Goal: Find contact information

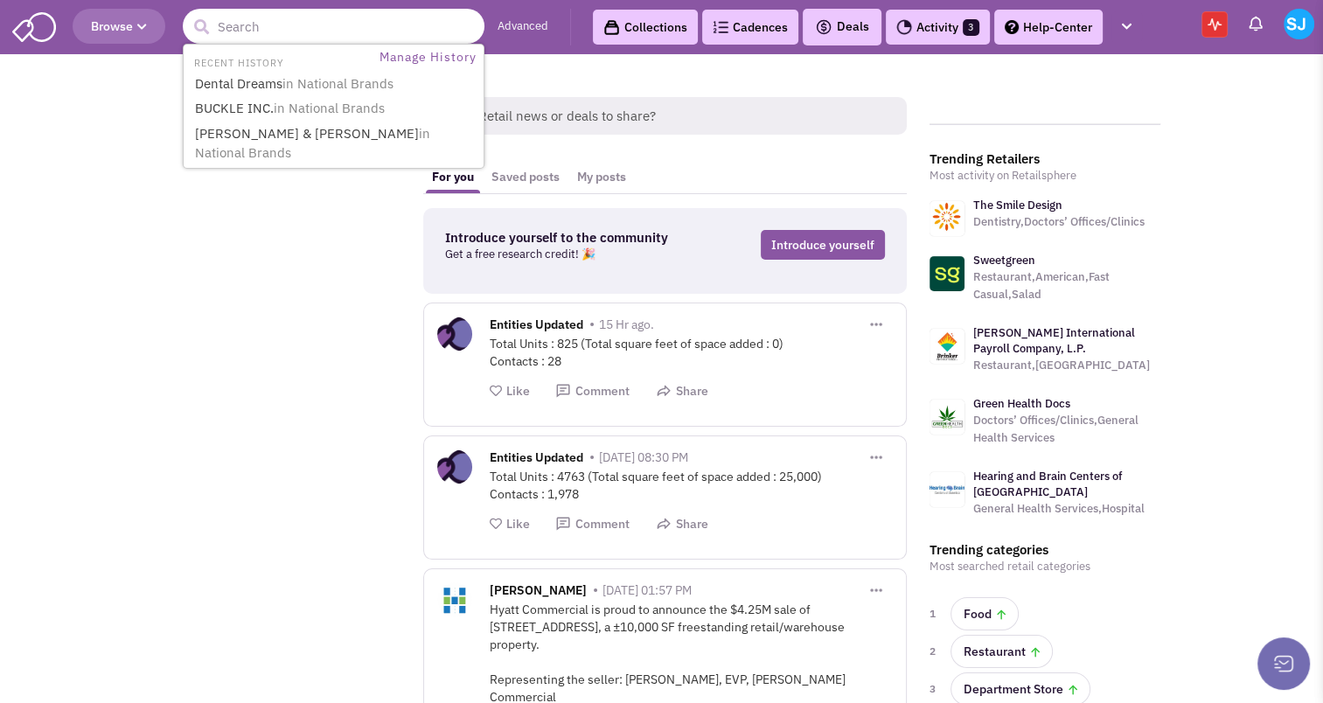
click at [269, 31] on input "text" at bounding box center [334, 26] width 302 height 35
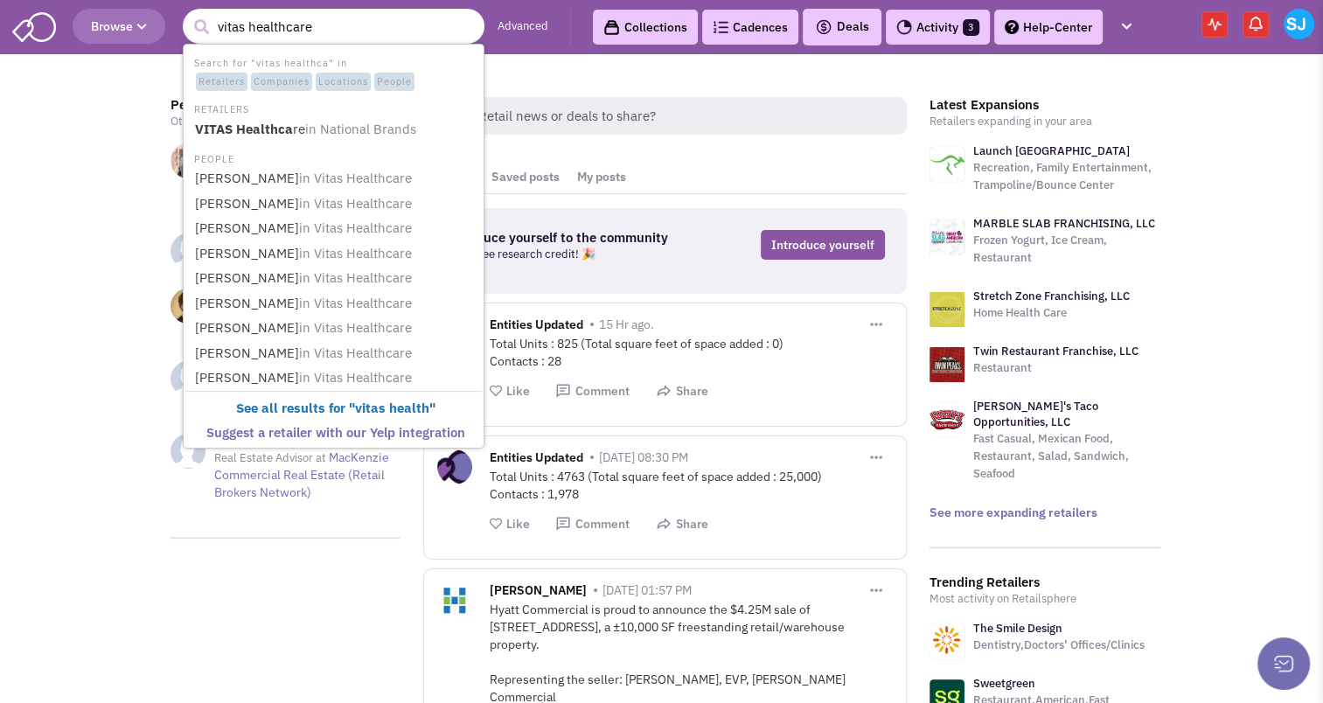
type input "vitas healthcare"
click at [188, 14] on button "submit" at bounding box center [201, 27] width 26 height 26
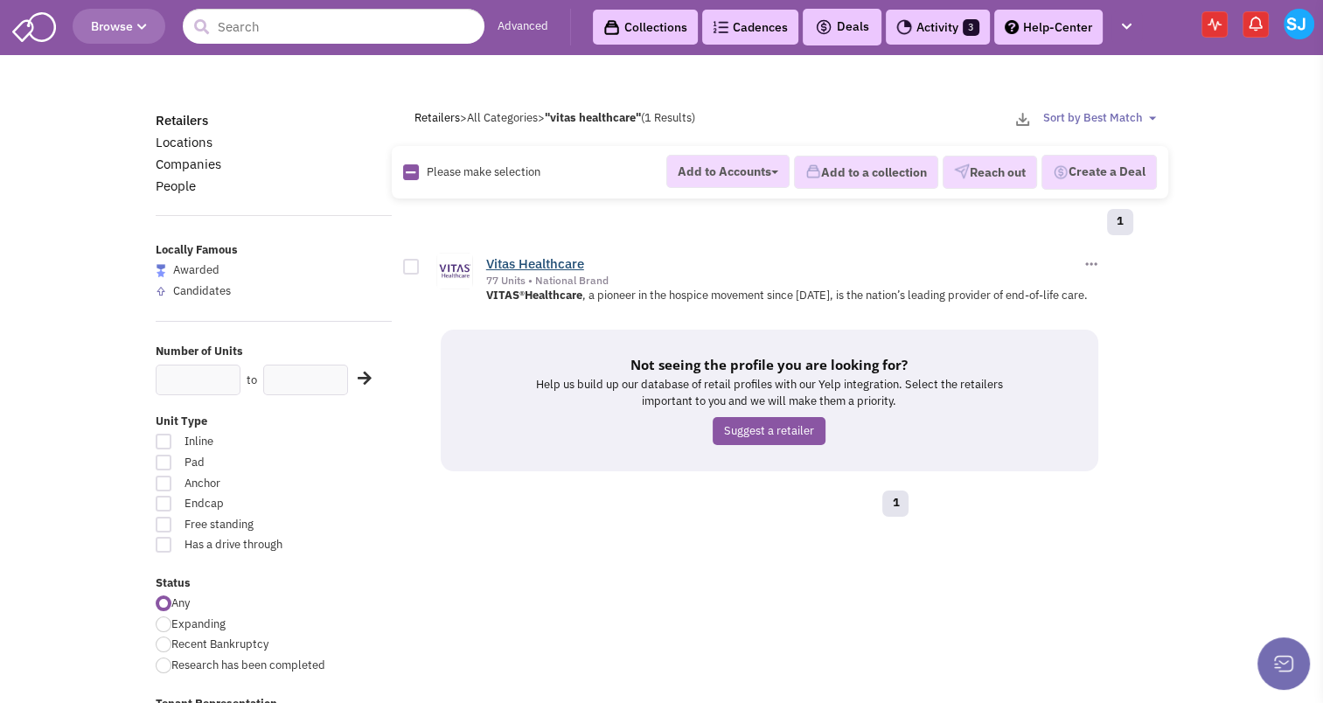
click at [546, 264] on link "Vitas Healthcare" at bounding box center [535, 263] width 98 height 17
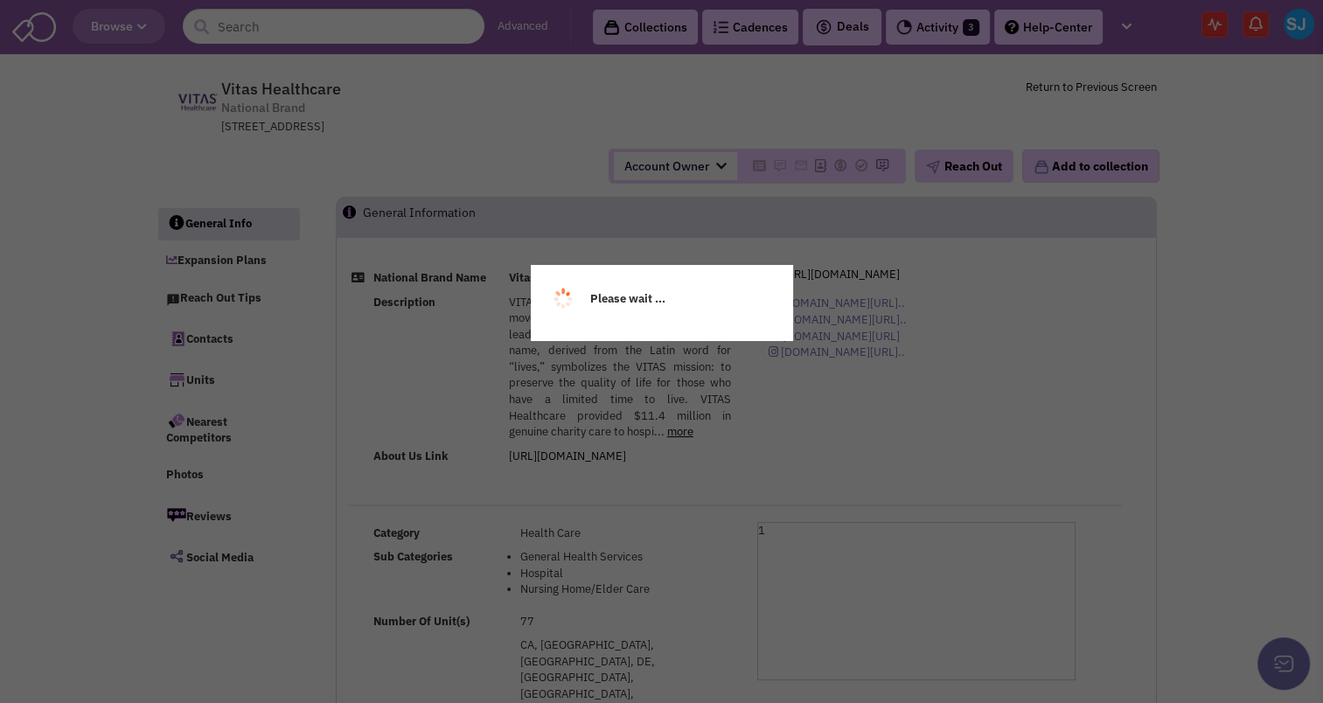
select select
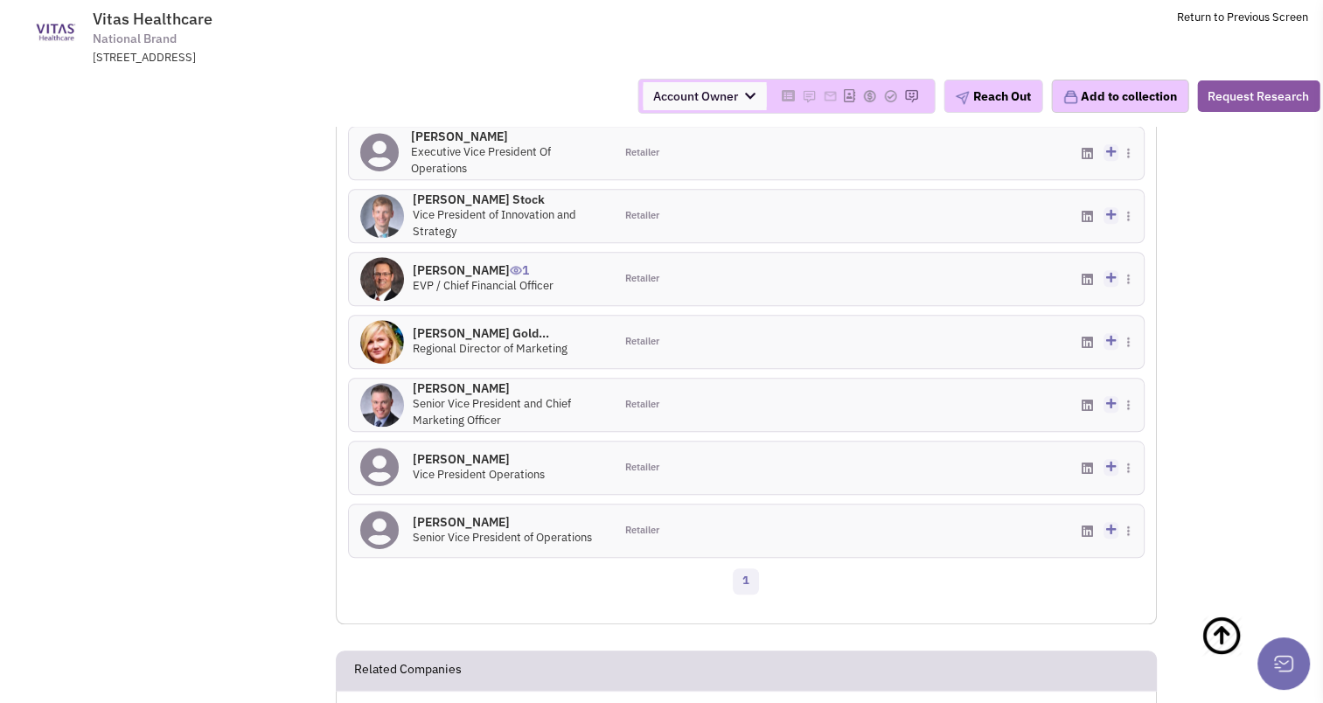
scroll to position [1479, 0]
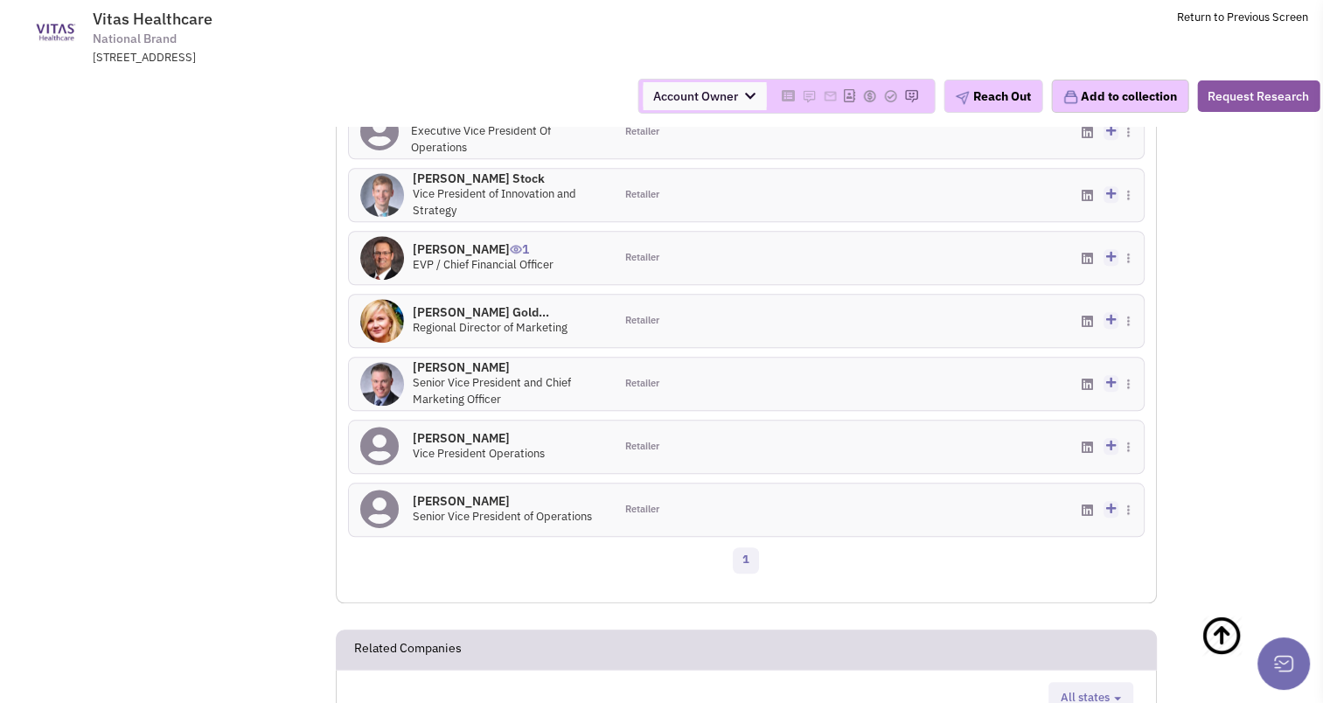
click at [1096, 690] on span "All states" at bounding box center [1084, 697] width 49 height 15
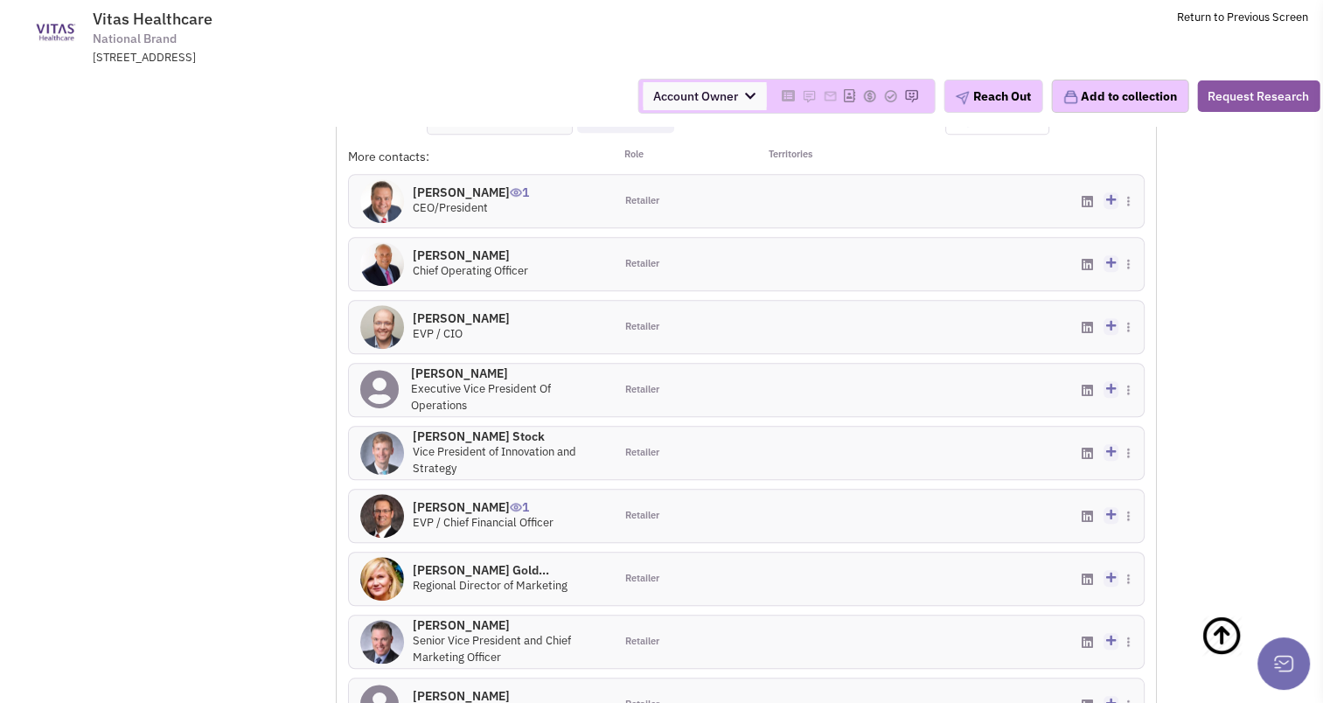
scroll to position [1222, 0]
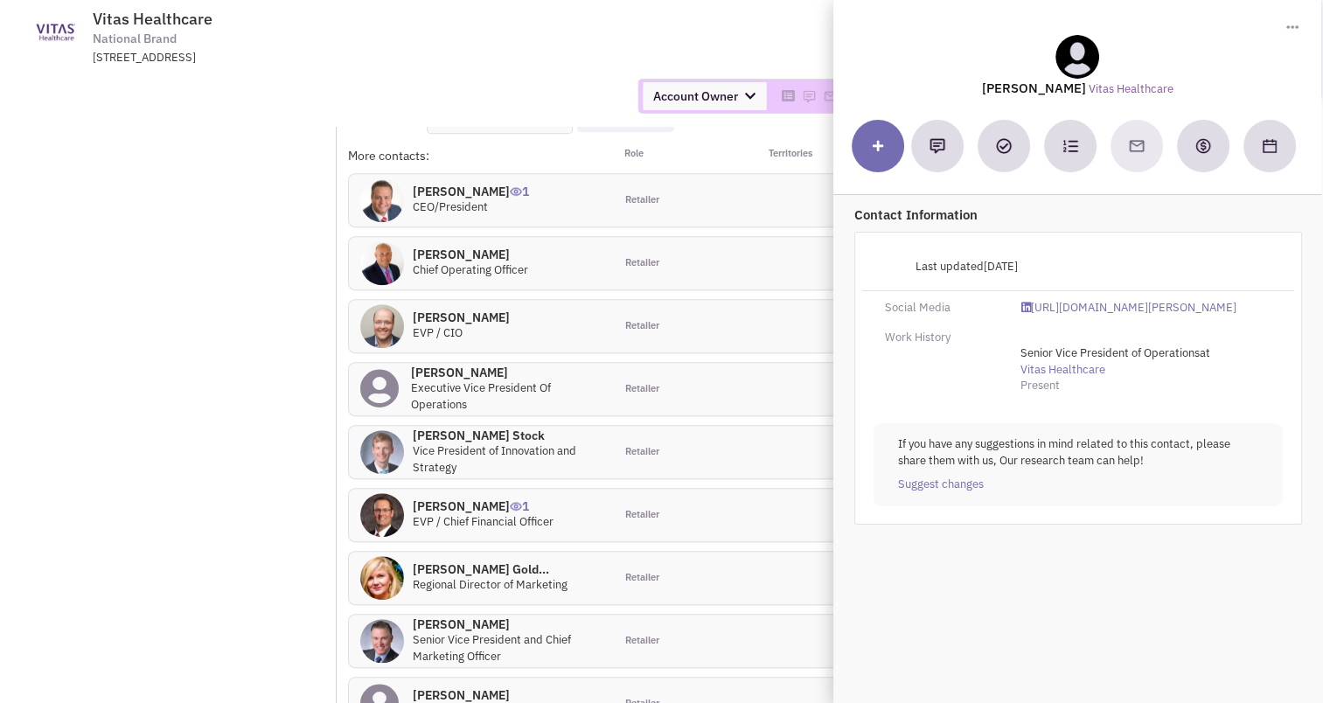
click at [438, 309] on h4 "[PERSON_NAME] 0" at bounding box center [461, 317] width 97 height 16
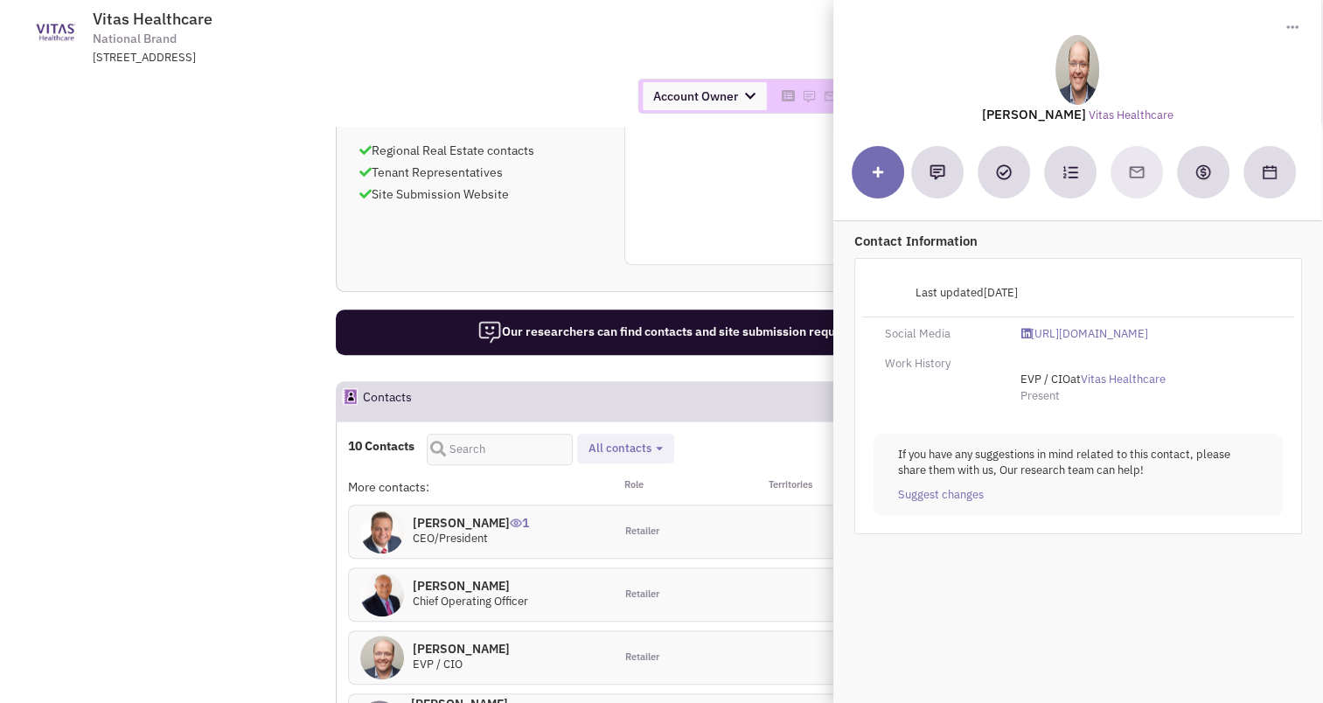
scroll to position [887, 0]
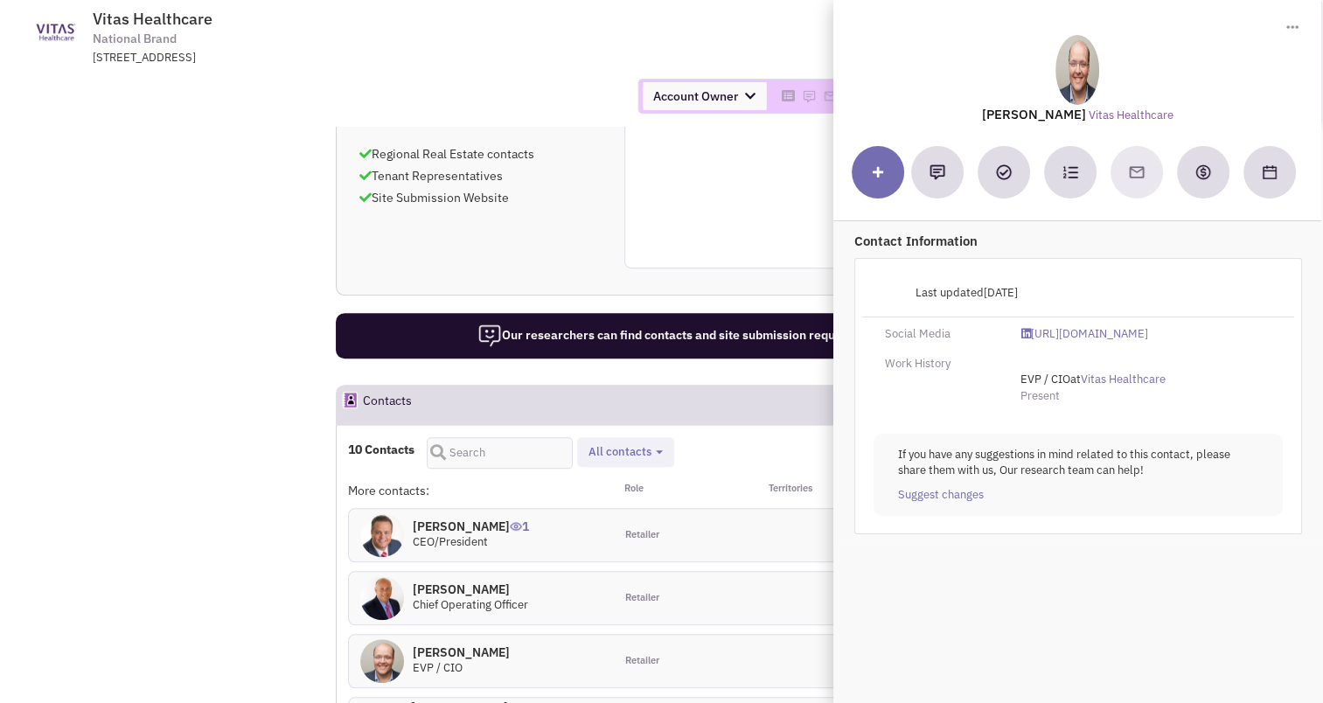
click at [436, 518] on h4 "[PERSON_NAME] 1" at bounding box center [471, 526] width 116 height 16
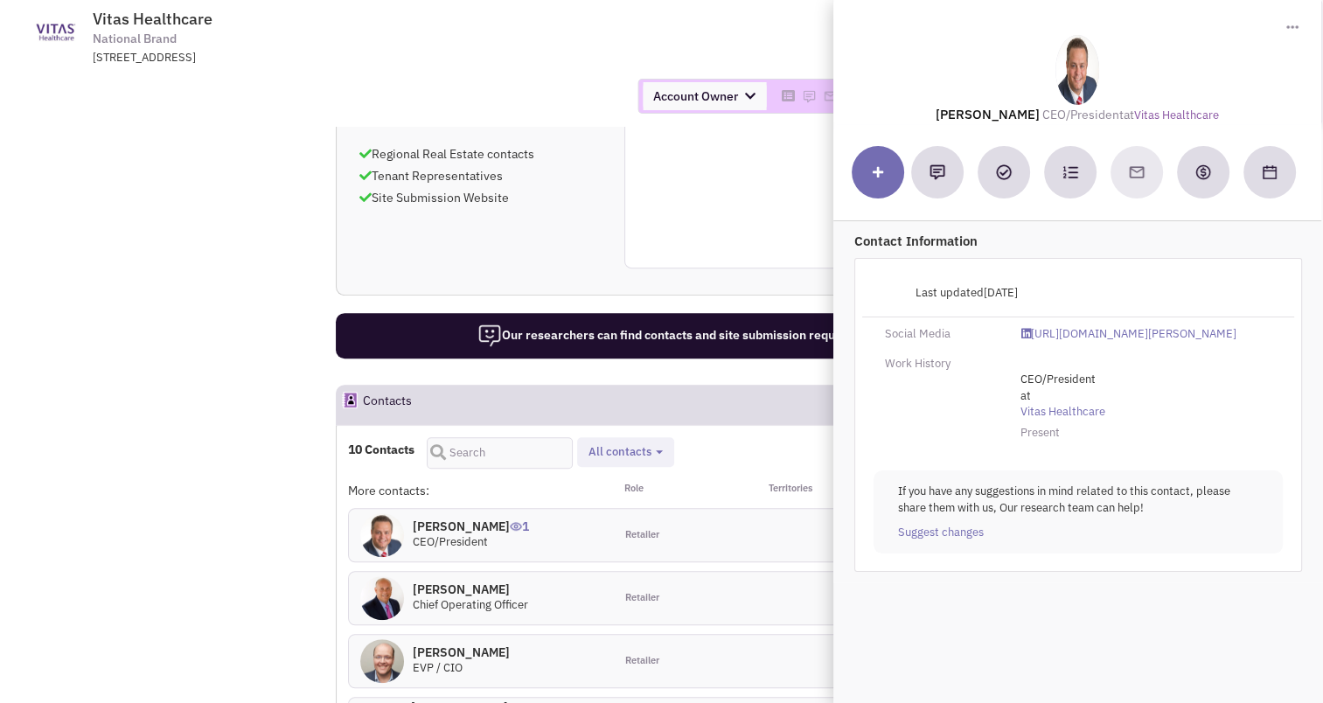
click at [433, 581] on h4 "[PERSON_NAME] 0" at bounding box center [470, 589] width 115 height 16
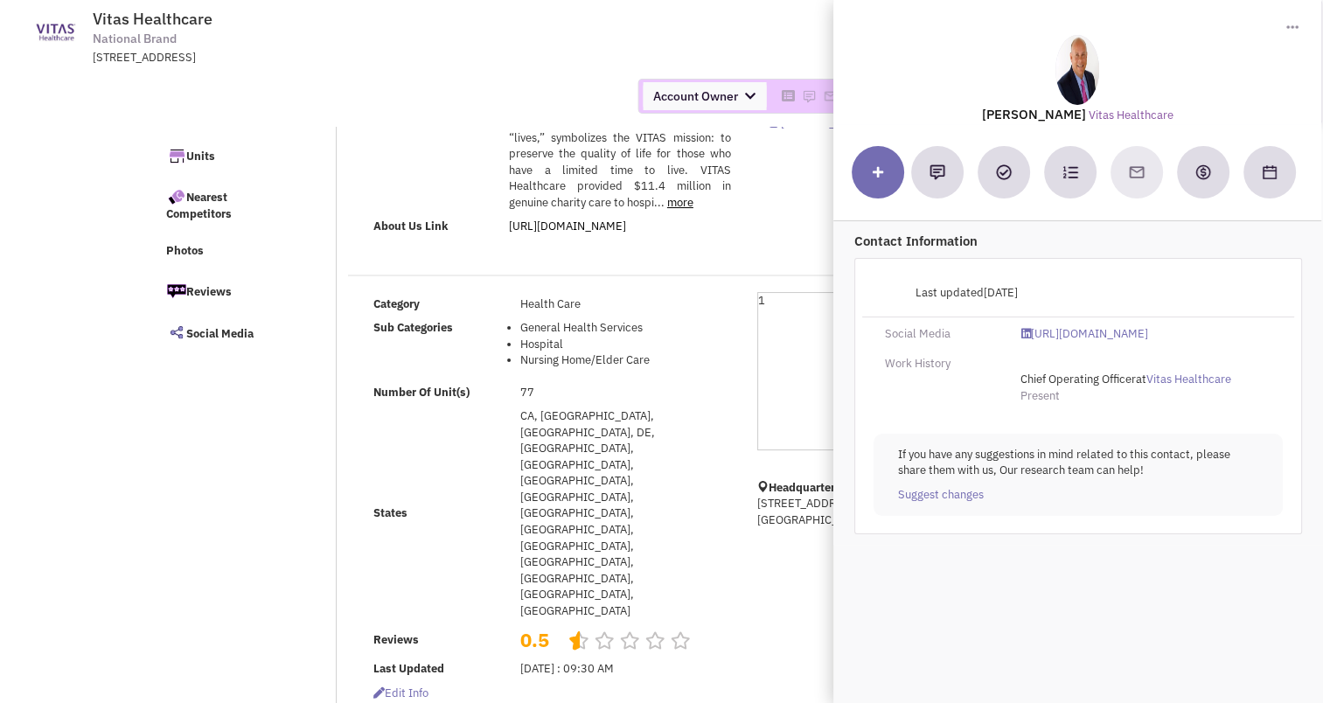
scroll to position [0, 0]
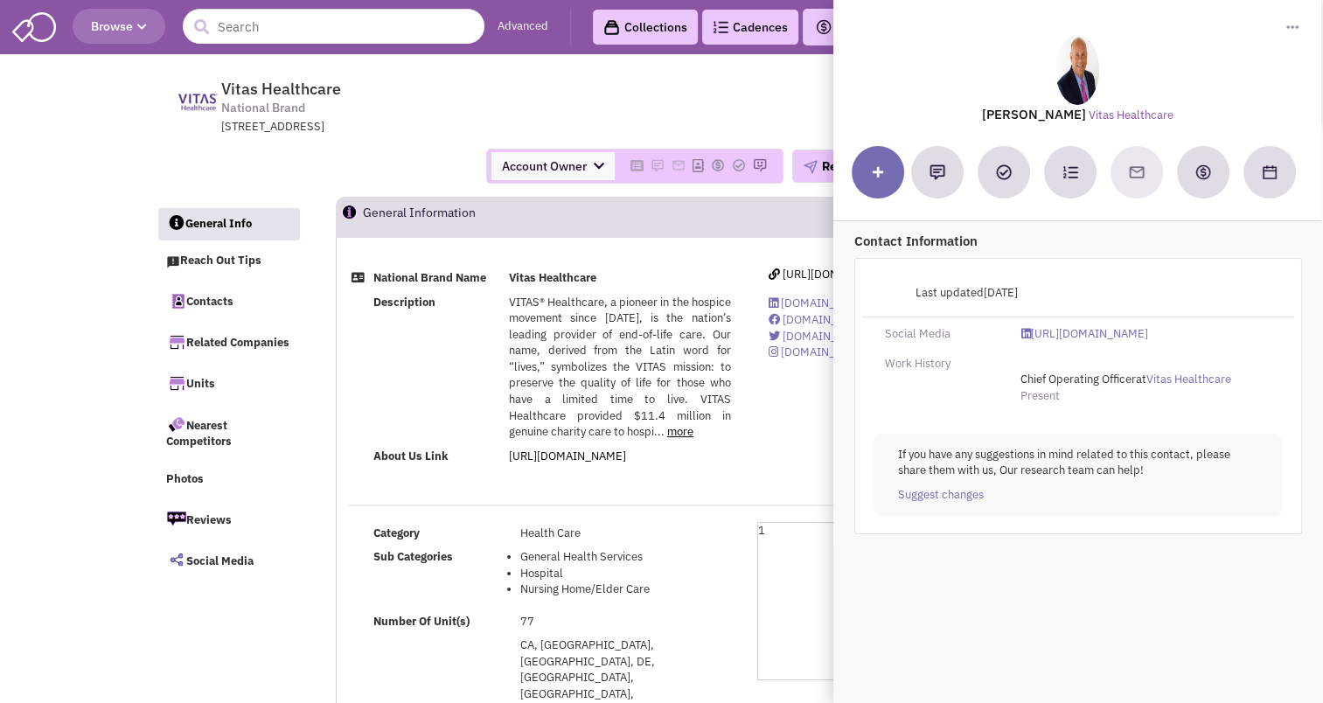
click at [753, 90] on td "Vitas Healthcare National Brand [STREET_ADDRESS] Return to Previous Screen" at bounding box center [698, 103] width 916 height 66
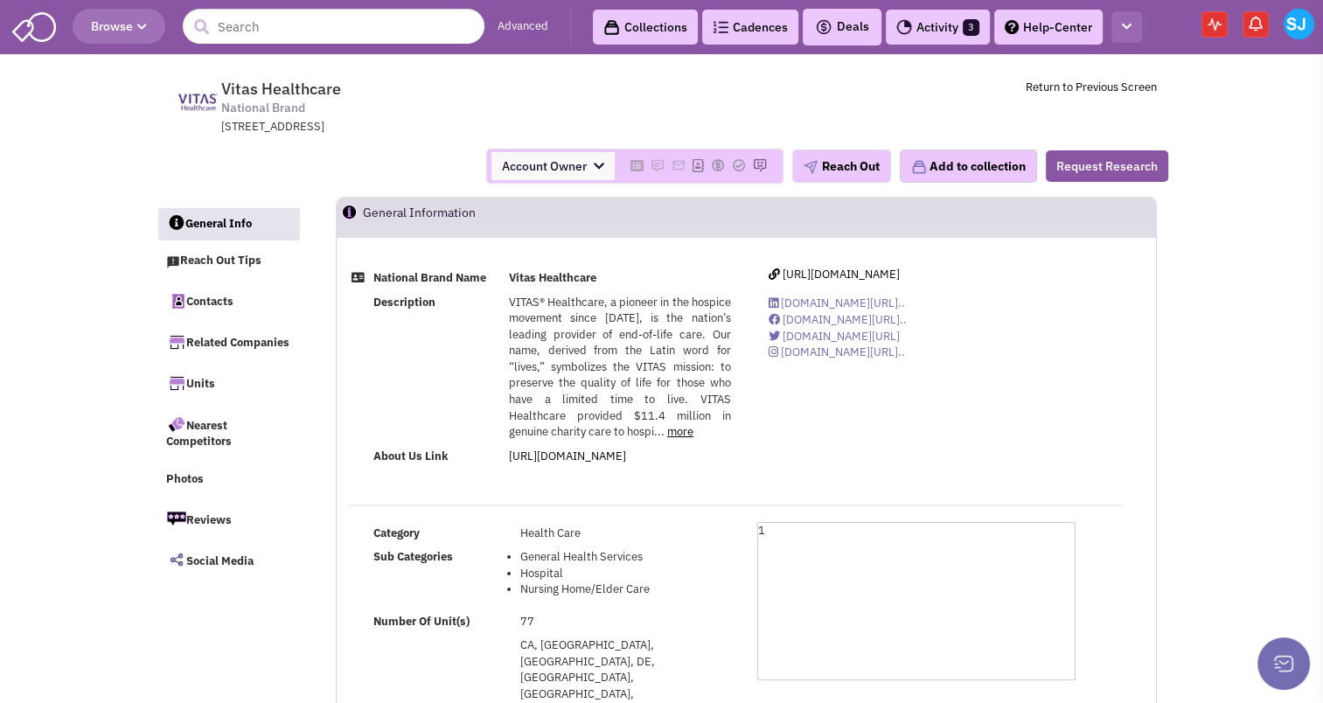
click at [1126, 29] on icon "button" at bounding box center [1127, 26] width 10 height 11
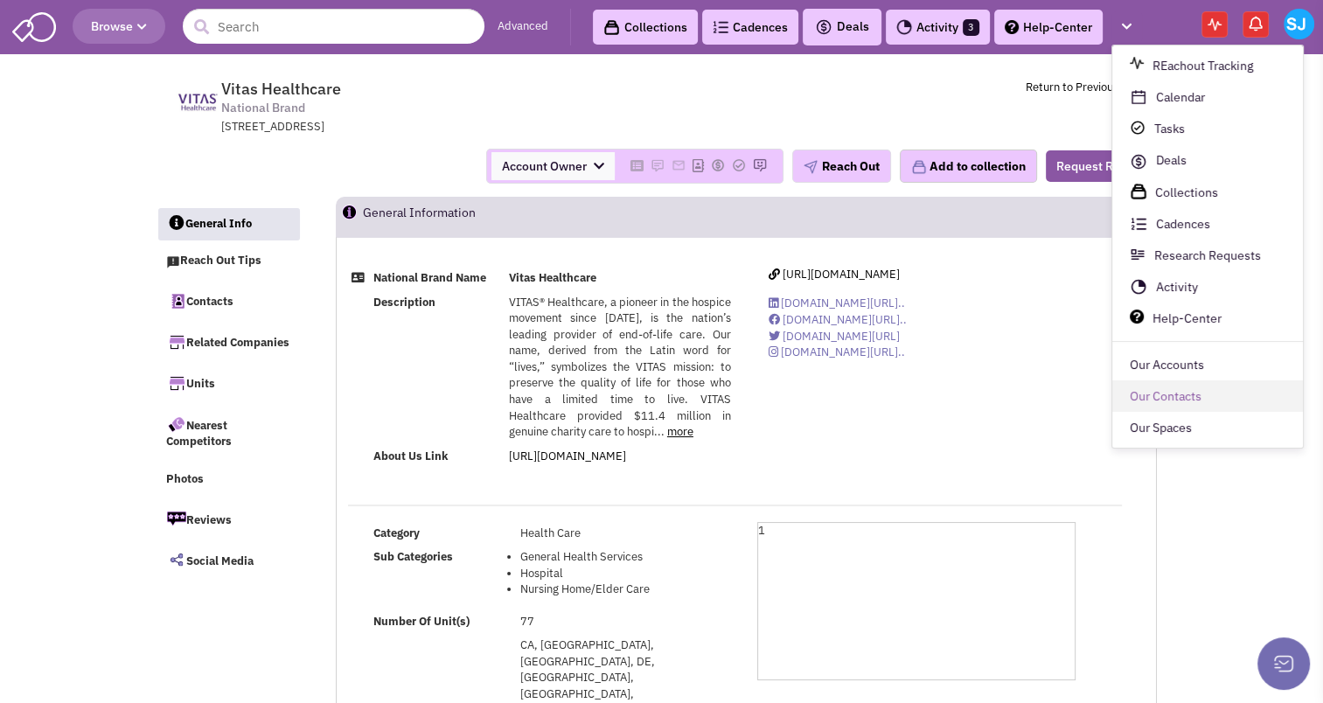
click at [1157, 390] on link "Our Contacts" at bounding box center [1207, 396] width 191 height 31
